Goal: Task Accomplishment & Management: Use online tool/utility

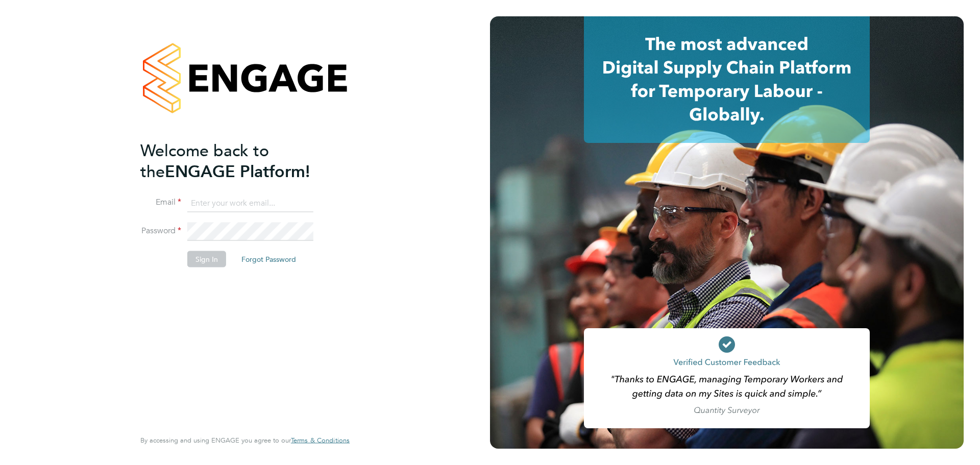
type input "[PERSON_NAME][EMAIL_ADDRESS][PERSON_NAME][PERSON_NAME][DOMAIN_NAME]"
click at [206, 258] on button "Sign In" at bounding box center [206, 259] width 39 height 16
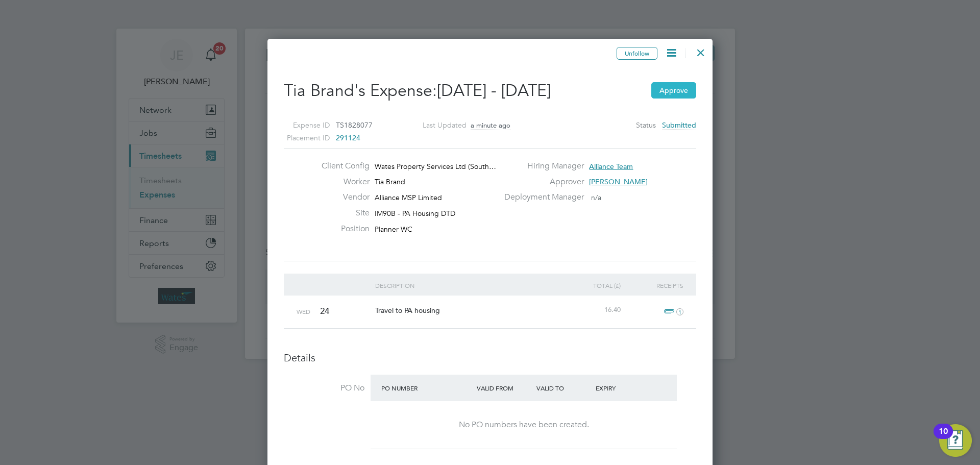
click at [662, 88] on button "Approve" at bounding box center [673, 90] width 45 height 16
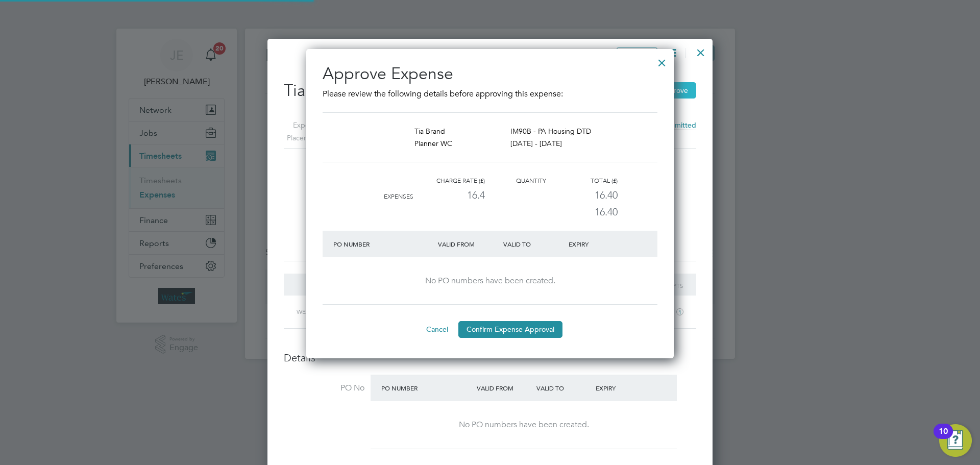
scroll to position [334, 368]
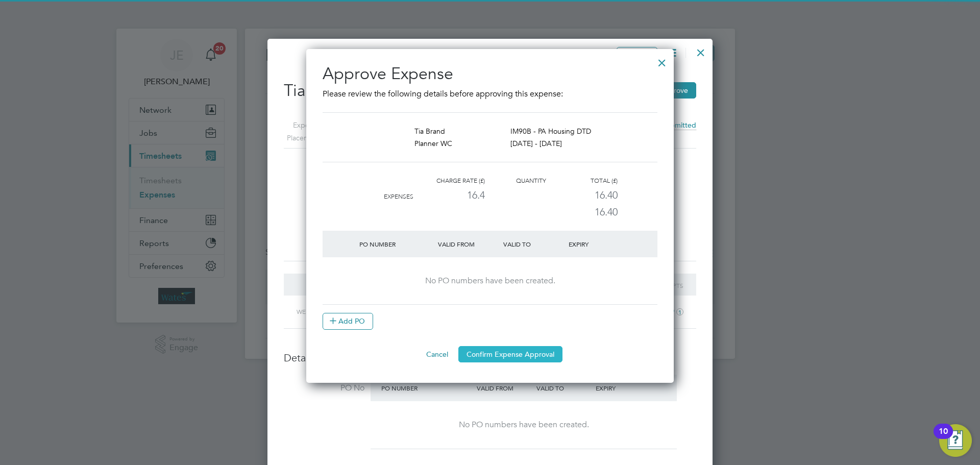
click at [522, 359] on button "Confirm Expense Approval" at bounding box center [510, 354] width 104 height 16
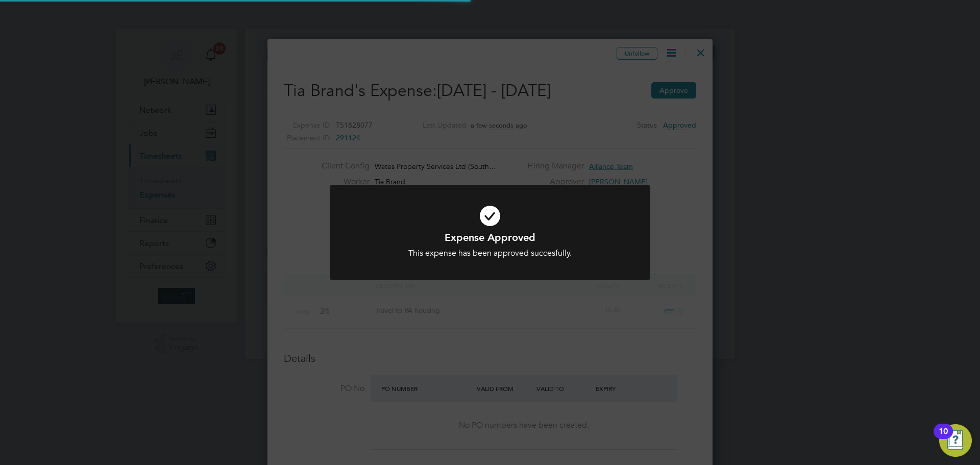
scroll to position [5, 5]
click at [539, 301] on div "Expense Approved This expense has been approved succesfully. Cancel Okay" at bounding box center [490, 232] width 980 height 465
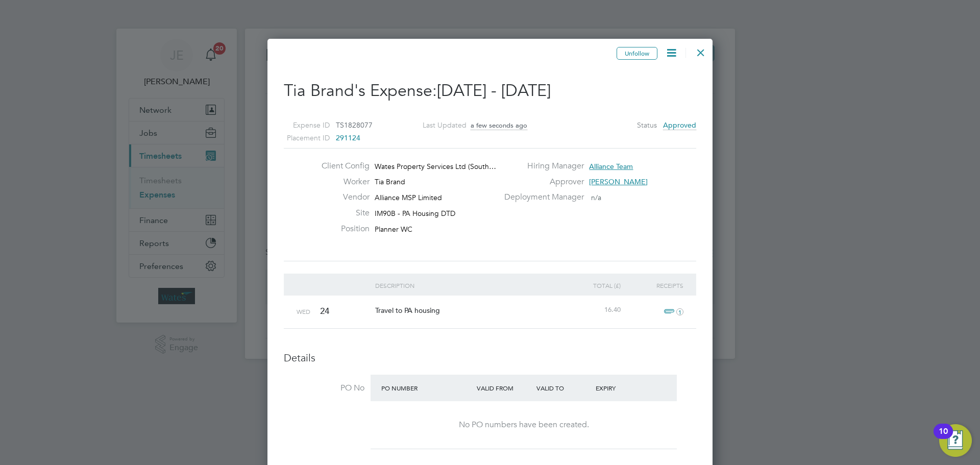
click at [705, 46] on div at bounding box center [700, 50] width 18 height 18
